Goal: Transaction & Acquisition: Purchase product/service

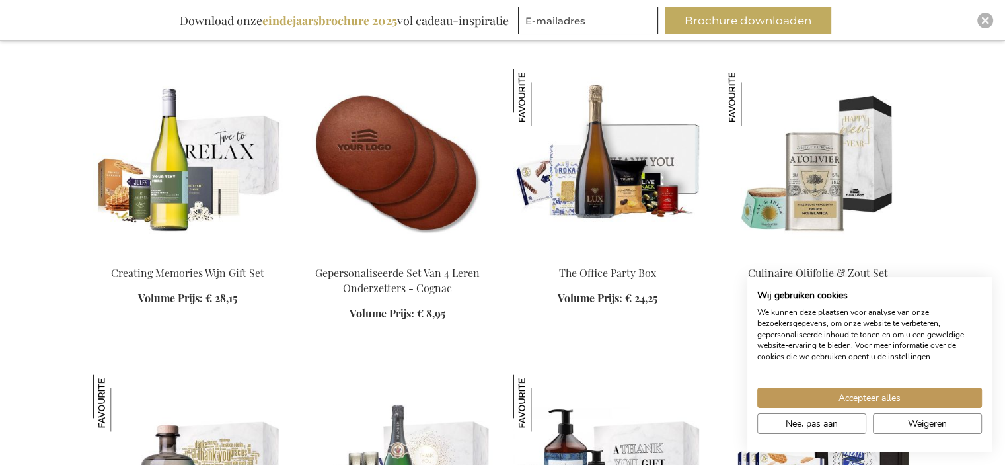
scroll to position [1979, 0]
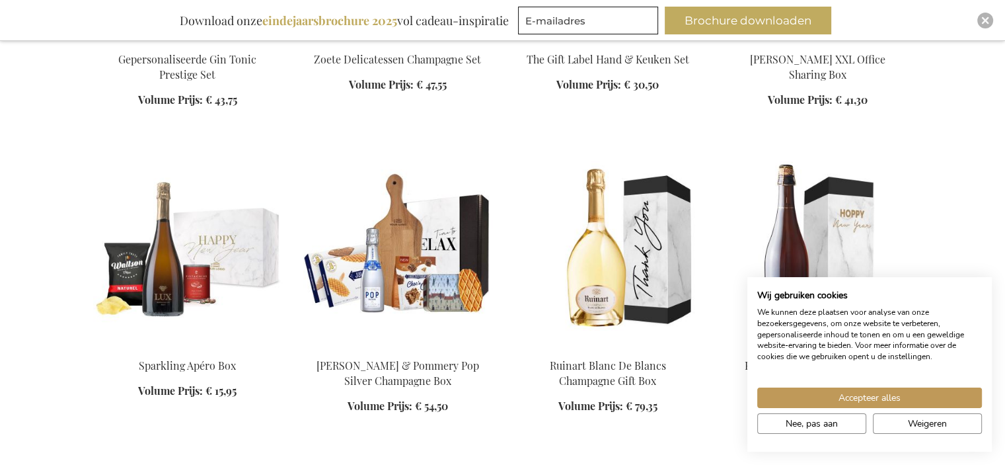
scroll to position [2419, 0]
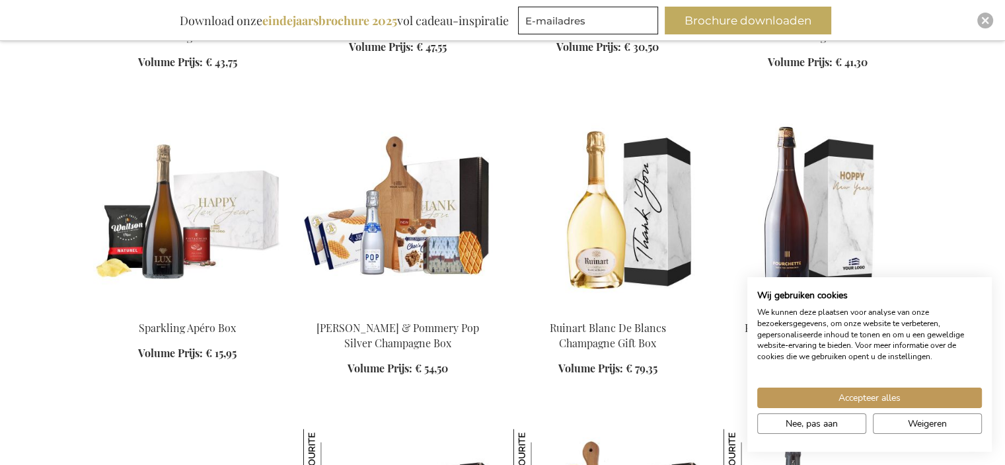
click at [407, 240] on img at bounding box center [397, 215] width 189 height 185
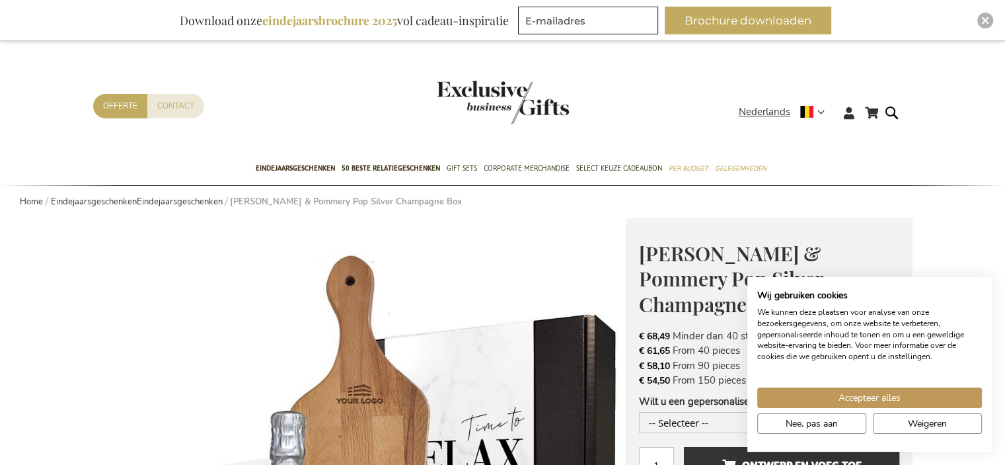
scroll to position [220, 0]
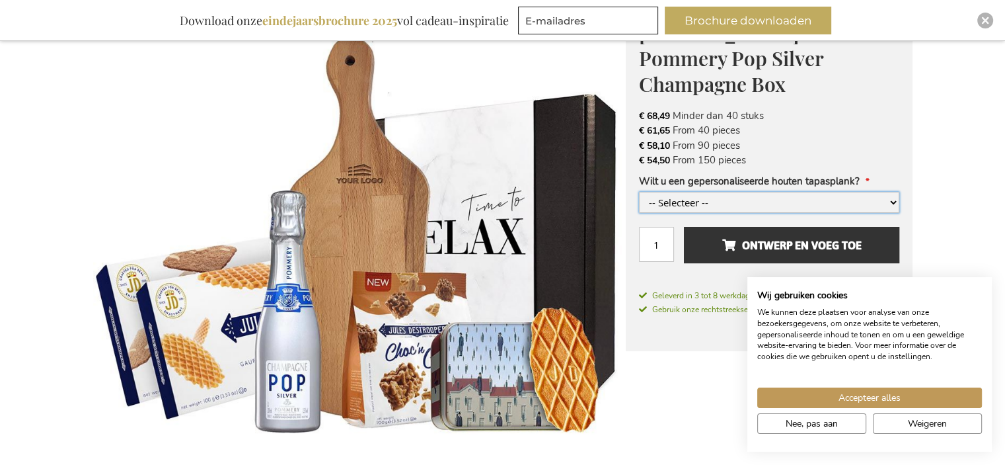
click at [892, 201] on select "-- Selecteer -- Ja, graag +€ 4,00 Nee, bedankt" at bounding box center [769, 202] width 260 height 21
select select "2092"
click at [639, 192] on select "-- Selecteer -- Ja, graag +€ 4,00 Nee, bedankt" at bounding box center [769, 202] width 260 height 21
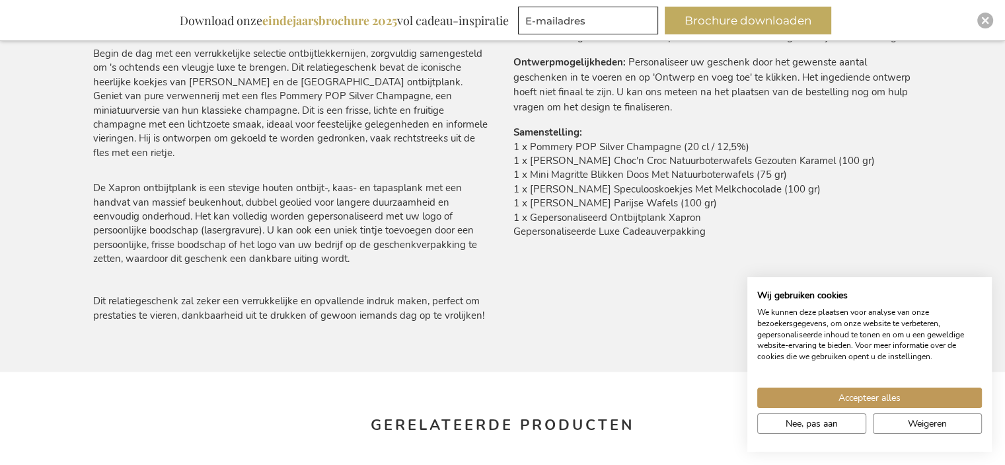
scroll to position [661, 0]
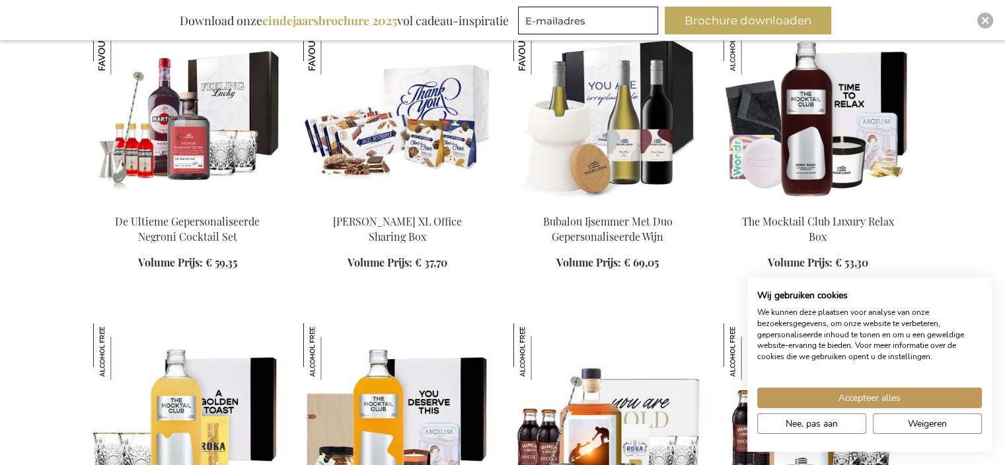
scroll to position [2860, 0]
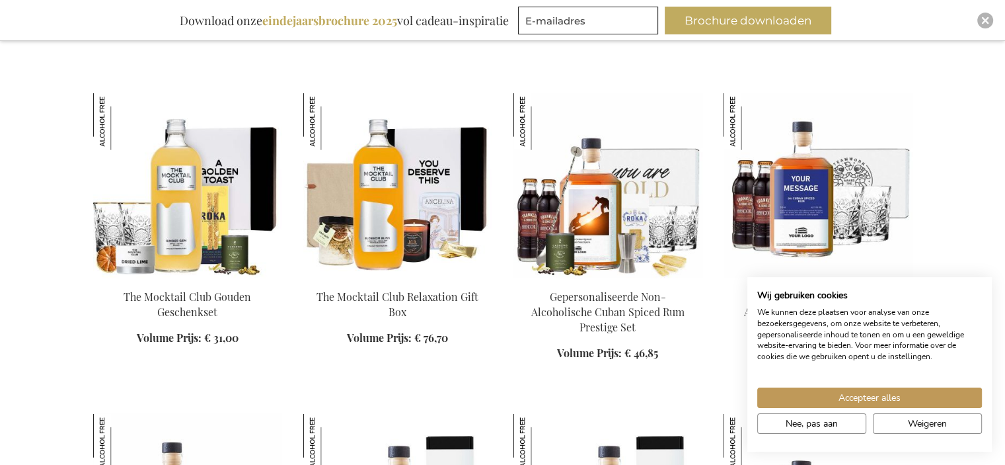
scroll to position [3301, 0]
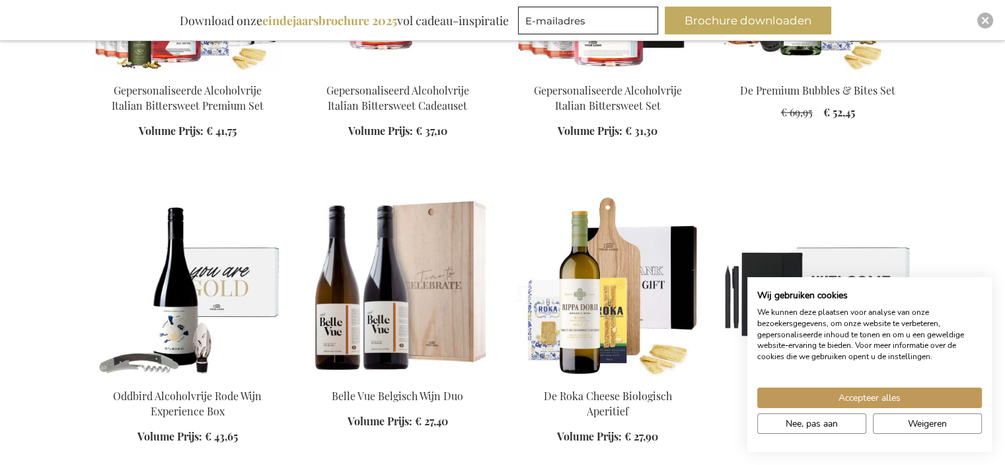
scroll to position [4402, 0]
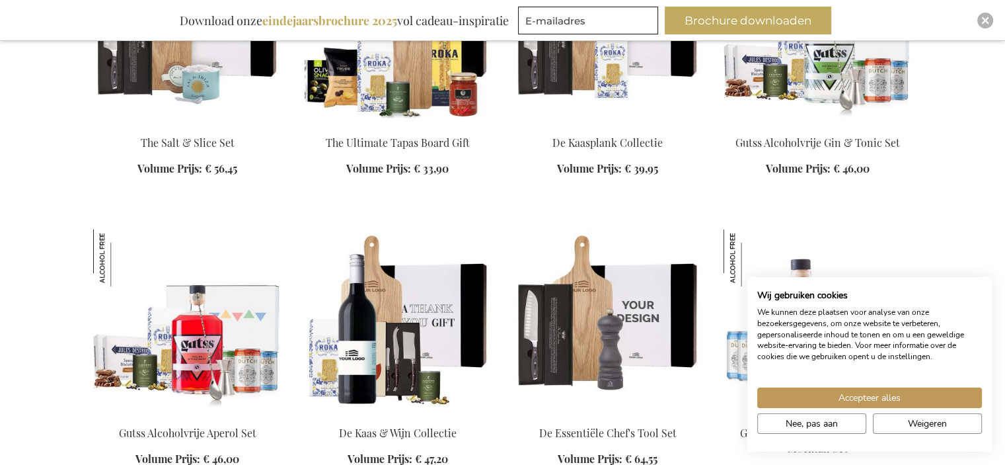
scroll to position [4843, 0]
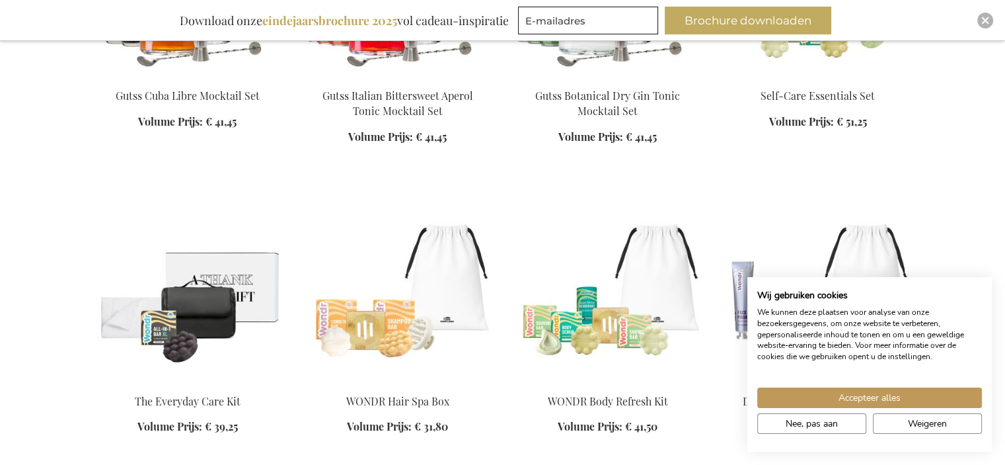
scroll to position [5504, 0]
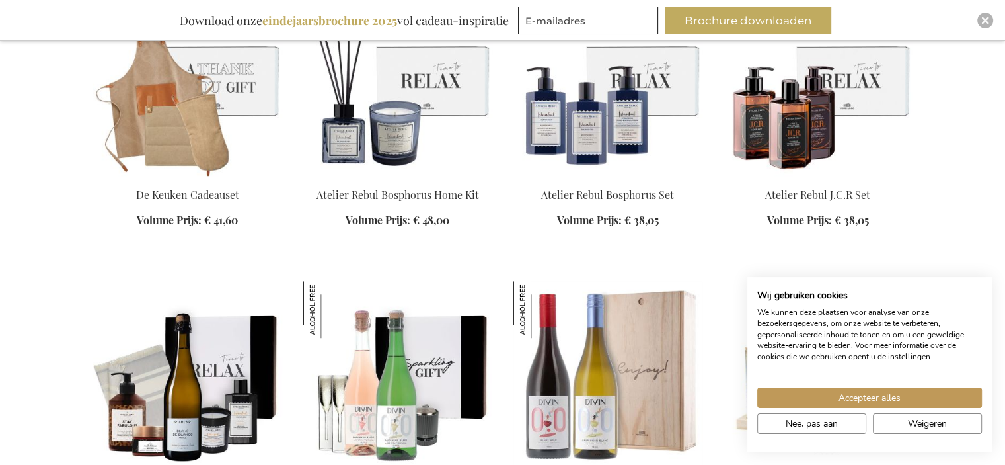
scroll to position [6165, 0]
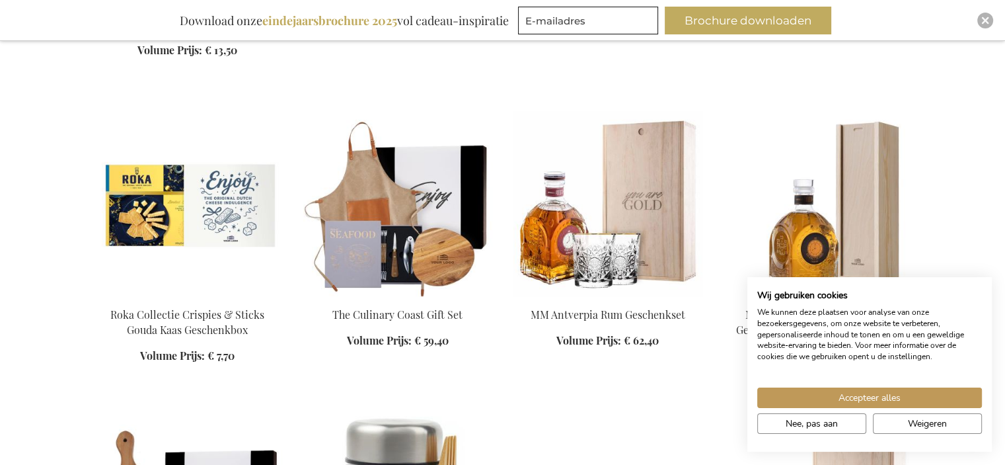
scroll to position [7266, 0]
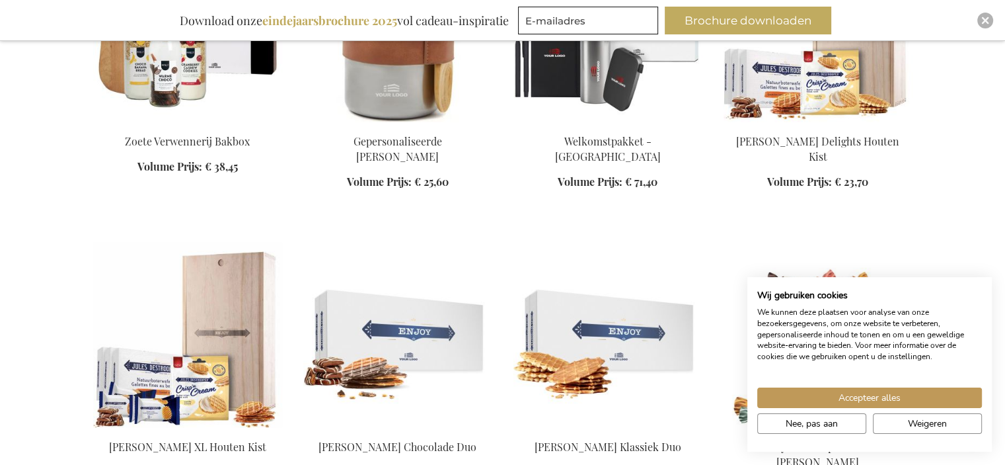
scroll to position [7486, 0]
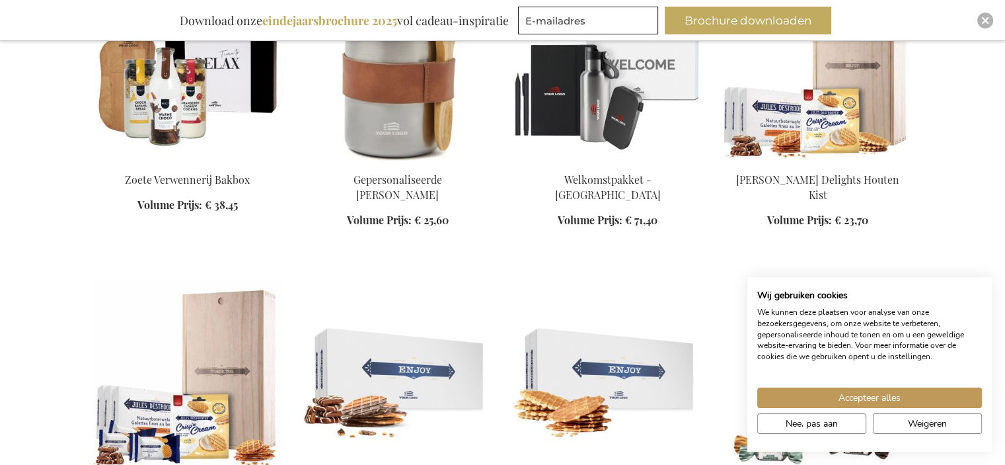
click at [219, 373] on img at bounding box center [187, 372] width 189 height 185
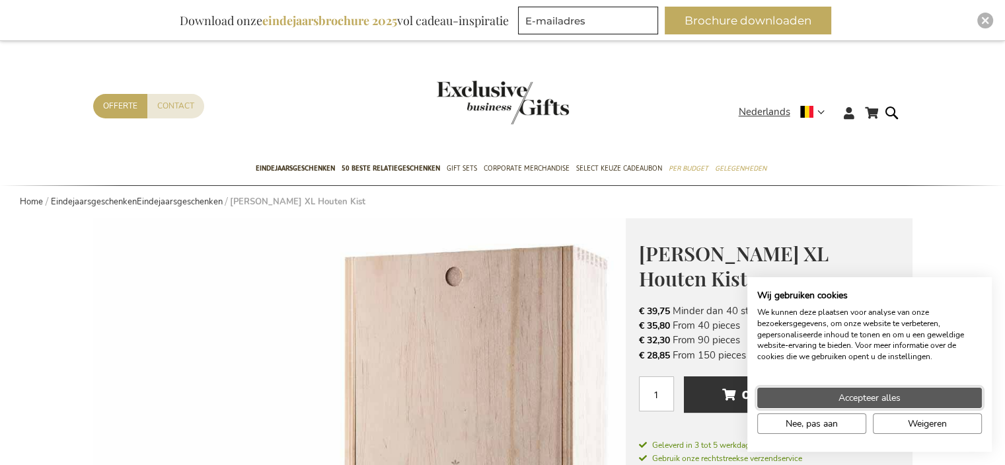
click at [866, 392] on span "Accepteer alles" at bounding box center [870, 398] width 62 height 14
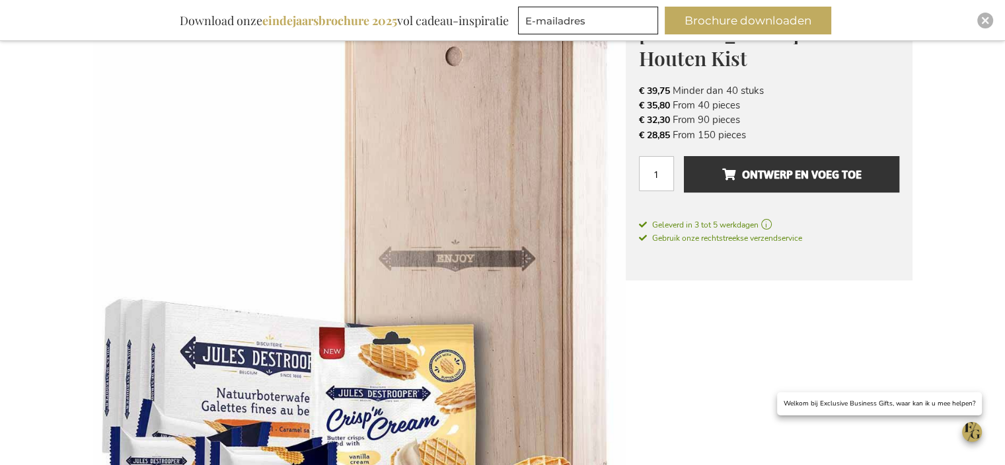
scroll to position [440, 0]
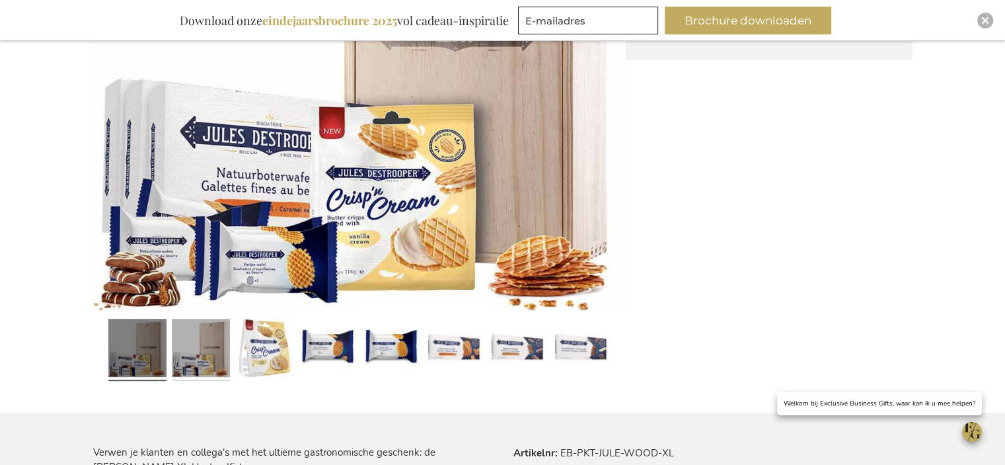
click at [206, 348] on link at bounding box center [201, 350] width 58 height 73
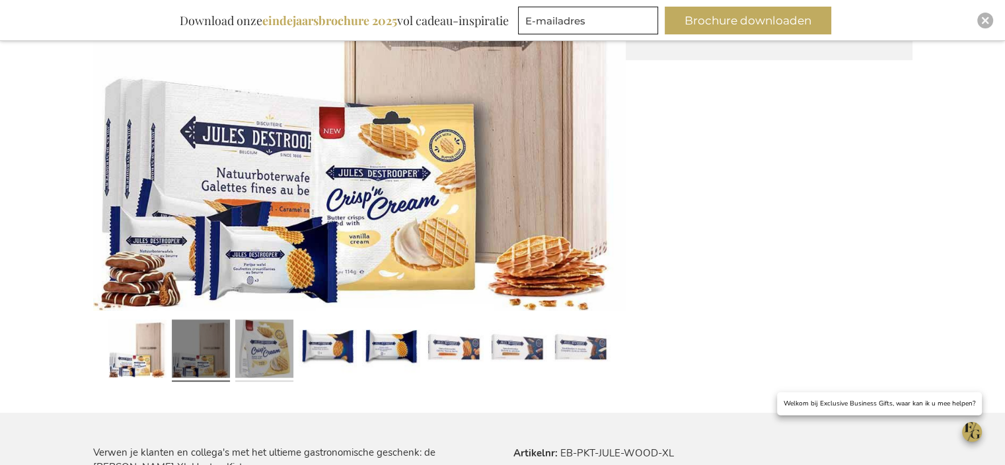
click at [274, 350] on link at bounding box center [264, 350] width 58 height 73
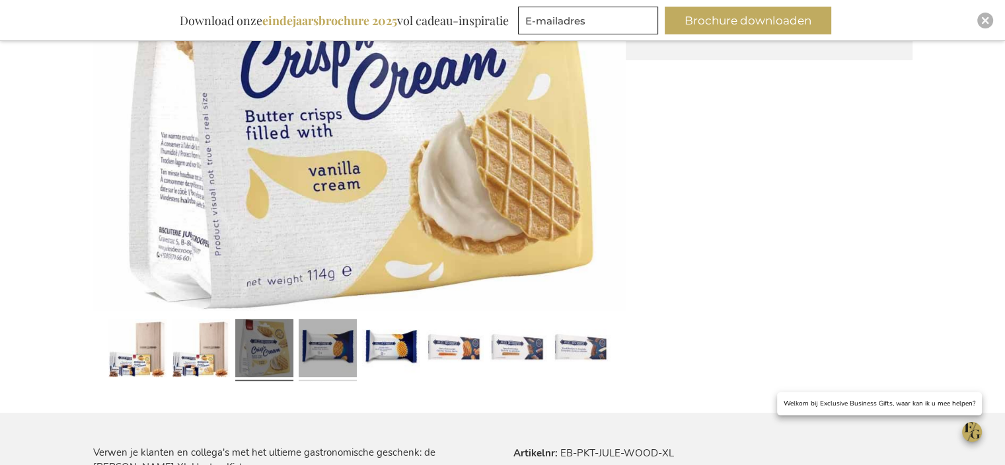
click at [330, 350] on link at bounding box center [328, 350] width 58 height 73
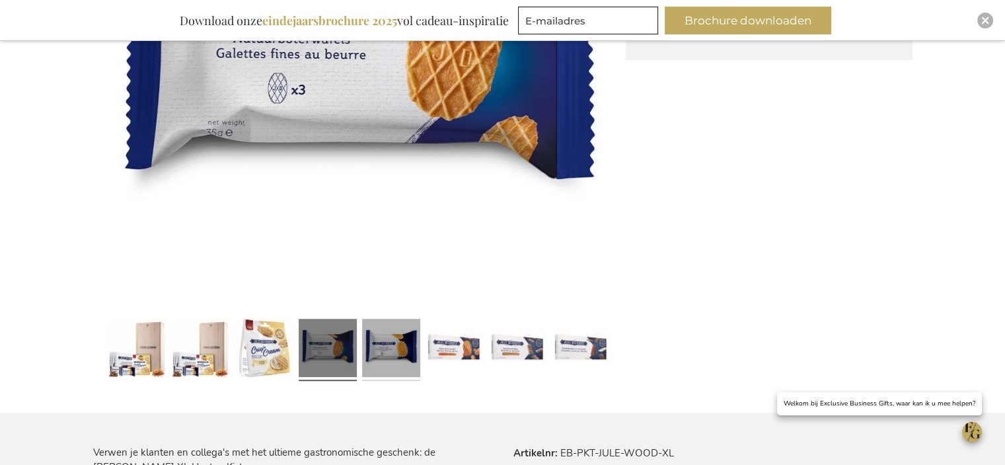
click at [387, 355] on link at bounding box center [391, 350] width 58 height 73
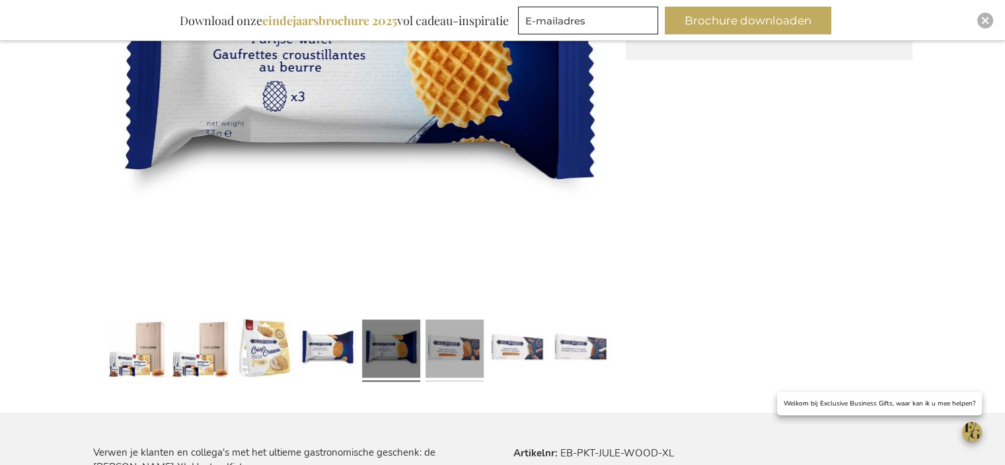
click at [449, 355] on link at bounding box center [455, 350] width 58 height 73
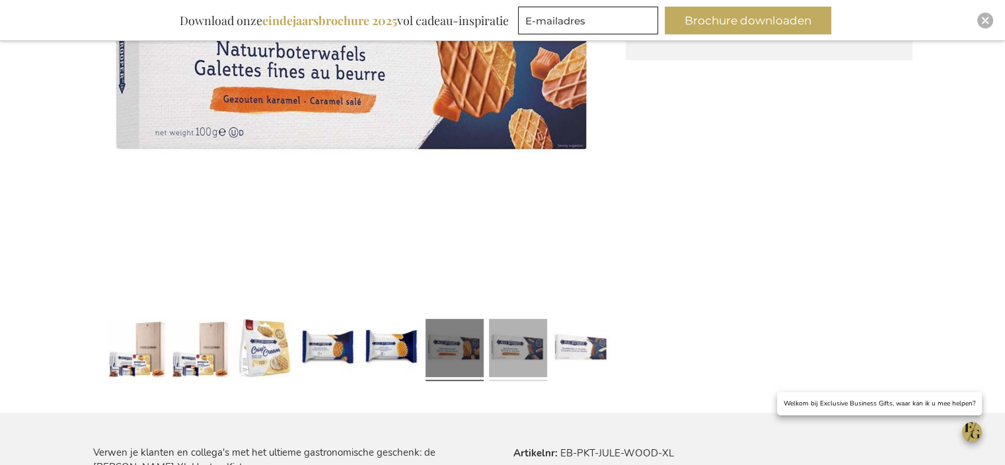
click at [509, 359] on link at bounding box center [518, 350] width 58 height 73
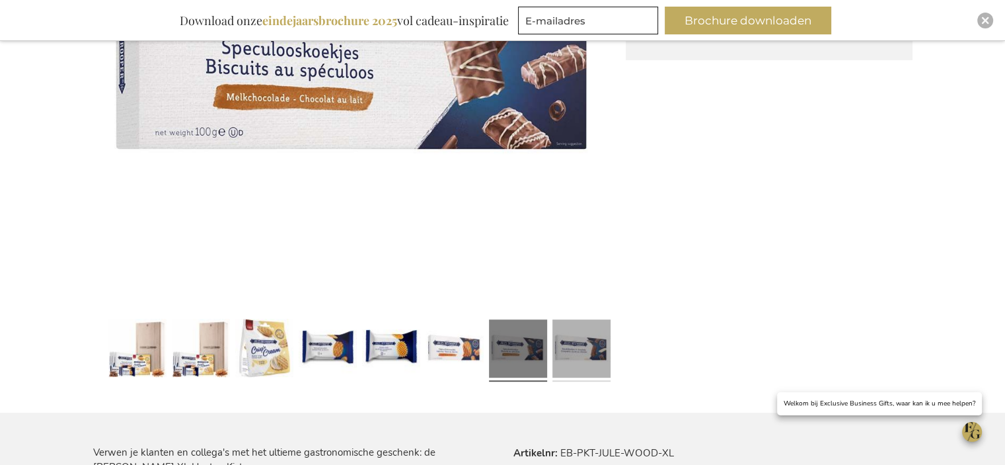
click at [566, 354] on link at bounding box center [581, 350] width 58 height 73
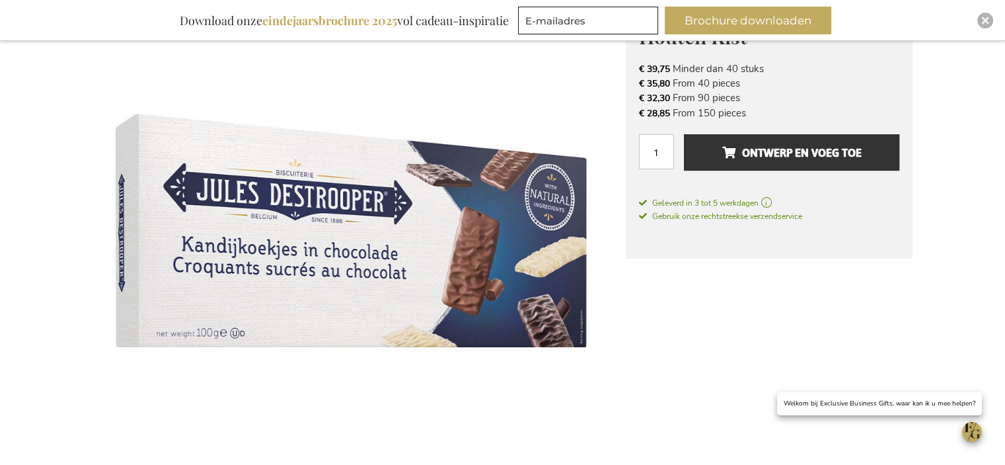
scroll to position [220, 0]
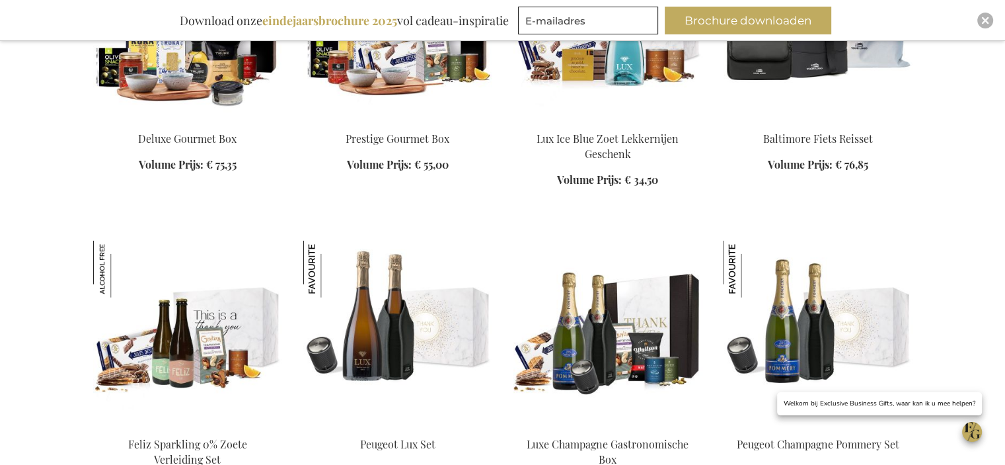
scroll to position [3270, 0]
